Goal: Navigation & Orientation: Find specific page/section

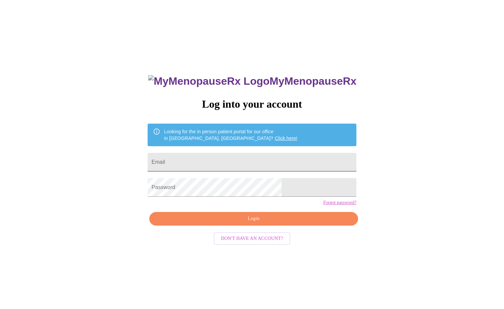
scroll to position [7, 0]
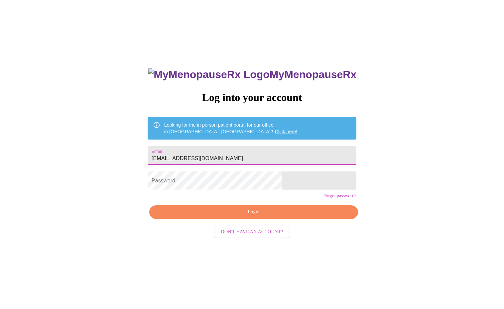
type input "[EMAIL_ADDRESS][DOMAIN_NAME]"
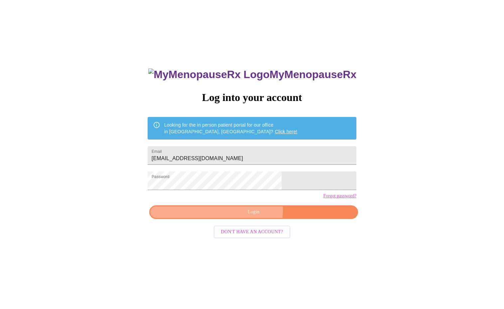
click at [253, 216] on span "Login" at bounding box center [253, 212] width 193 height 8
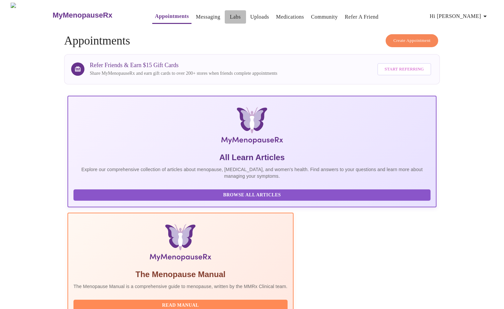
click at [230, 13] on link "Labs" at bounding box center [235, 16] width 11 height 9
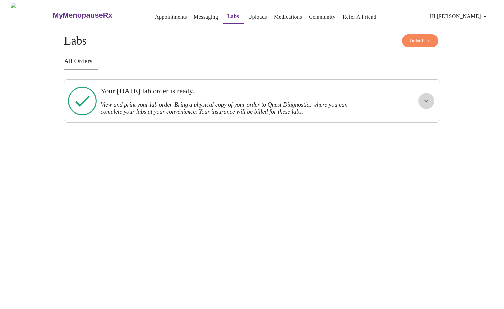
click at [423, 99] on icon "show more" at bounding box center [426, 101] width 8 height 8
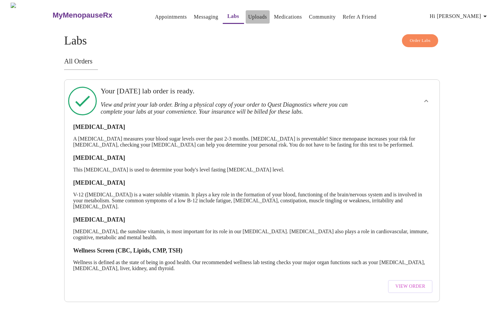
click at [248, 15] on link "Uploads" at bounding box center [257, 16] width 19 height 9
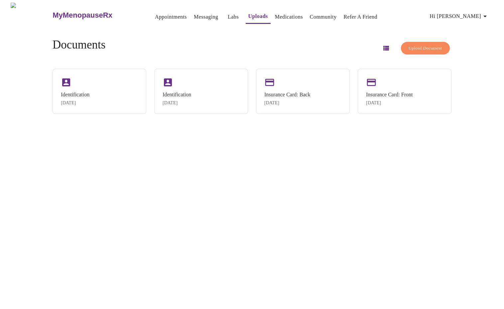
click at [194, 15] on link "Messaging" at bounding box center [206, 16] width 24 height 9
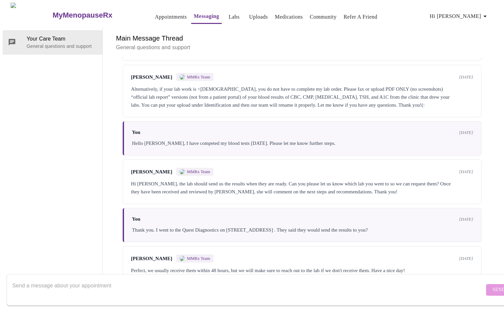
scroll to position [94, 0]
